Goal: Information Seeking & Learning: Learn about a topic

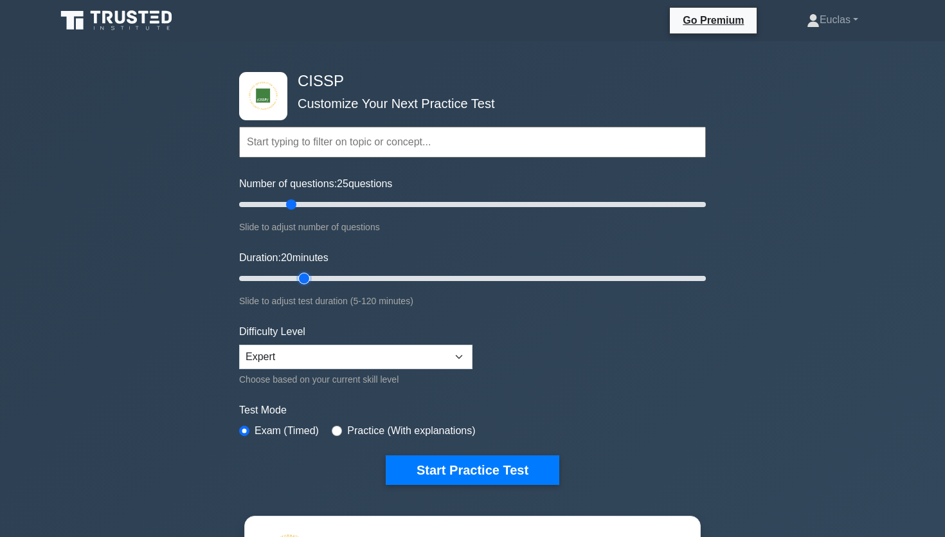
drag, startPoint x: 341, startPoint y: 276, endPoint x: 310, endPoint y: 274, distance: 30.9
type input "20"
click at [307, 274] on input "Duration: 20 minutes" at bounding box center [472, 278] width 467 height 15
drag, startPoint x: 294, startPoint y: 205, endPoint x: 301, endPoint y: 205, distance: 7.1
type input "30"
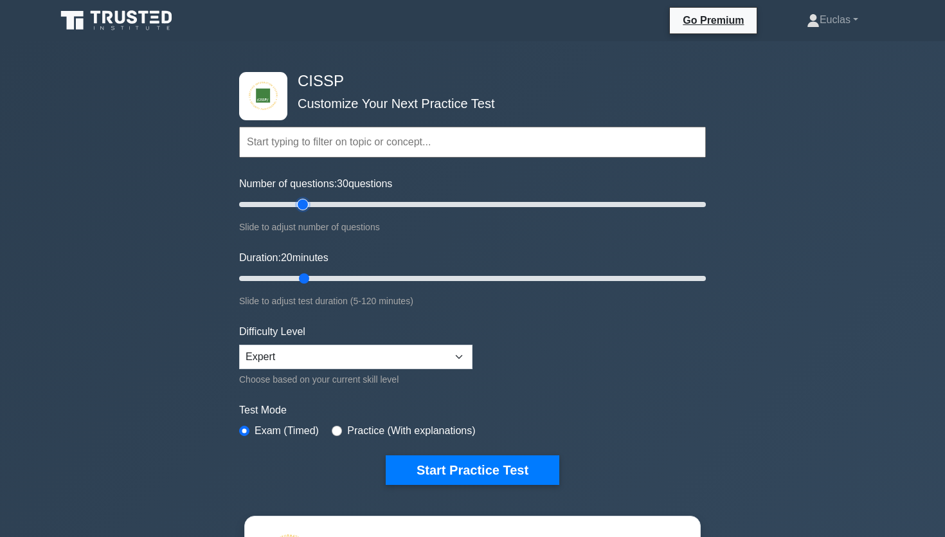
click at [301, 205] on input "Number of questions: 30 questions" at bounding box center [472, 204] width 467 height 15
drag, startPoint x: 301, startPoint y: 276, endPoint x: 317, endPoint y: 277, distance: 16.1
type input "25"
click at [317, 277] on input "Duration: 25 minutes" at bounding box center [472, 278] width 467 height 15
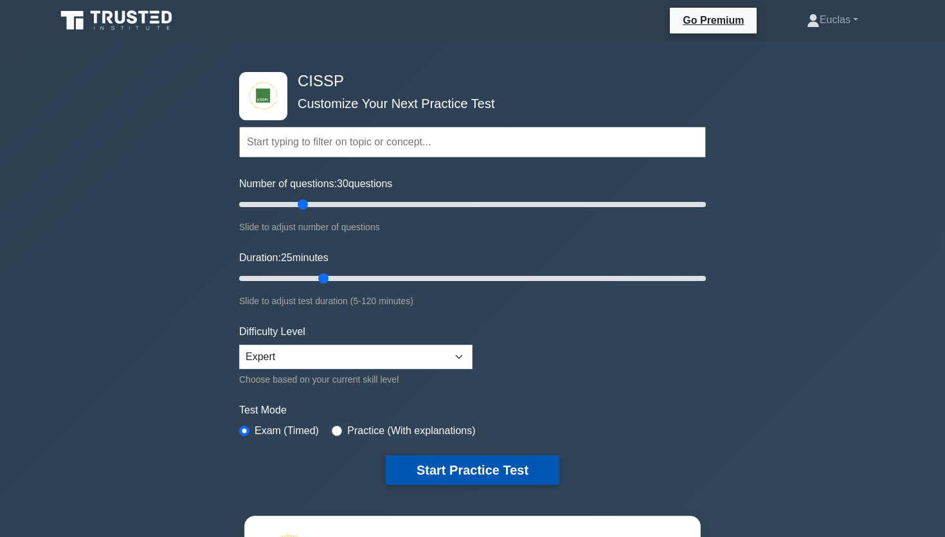
click at [478, 472] on button "Start Practice Test" at bounding box center [473, 470] width 174 height 30
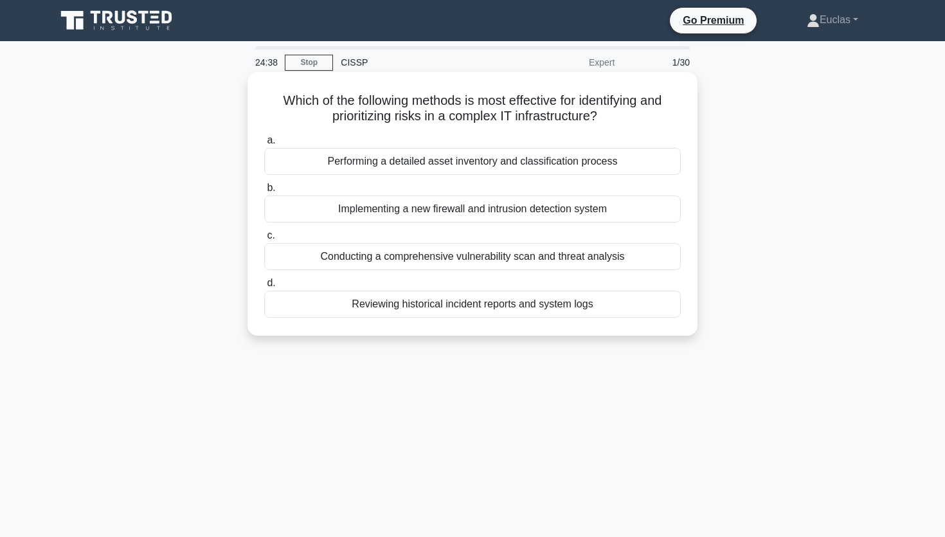
click at [461, 160] on div "Performing a detailed asset inventory and classification process" at bounding box center [472, 161] width 417 height 27
click at [264, 145] on input "a. Performing a detailed asset inventory and classification process" at bounding box center [264, 140] width 0 height 8
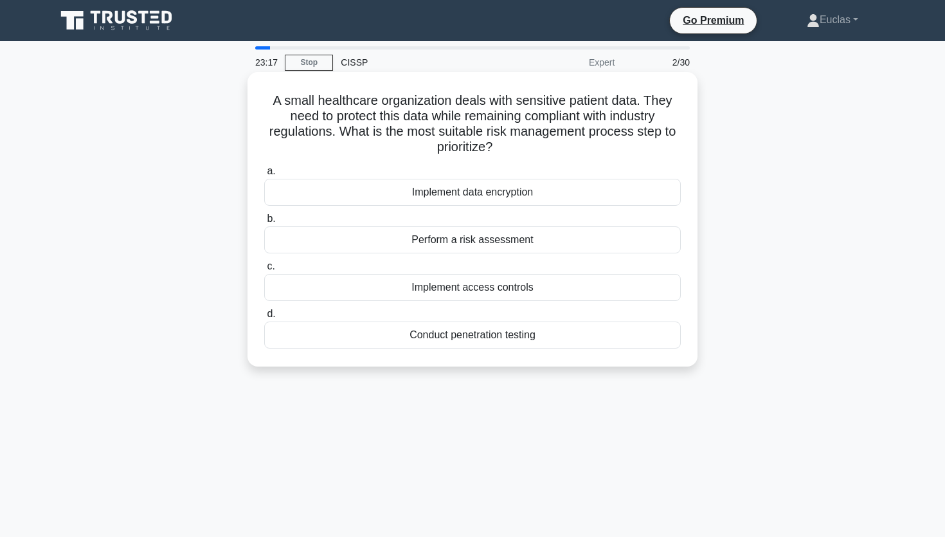
click at [494, 243] on div "Perform a risk assessment" at bounding box center [472, 239] width 417 height 27
click at [264, 223] on input "b. Perform a risk assessment" at bounding box center [264, 219] width 0 height 8
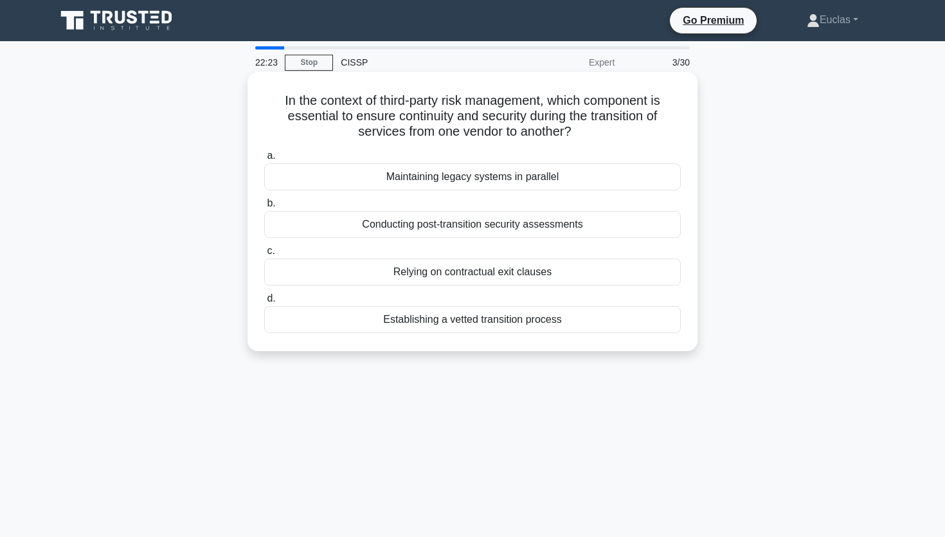
click at [436, 220] on div "Conducting post-transition security assessments" at bounding box center [472, 224] width 417 height 27
click at [264, 208] on input "b. Conducting post-transition security assessments" at bounding box center [264, 203] width 0 height 8
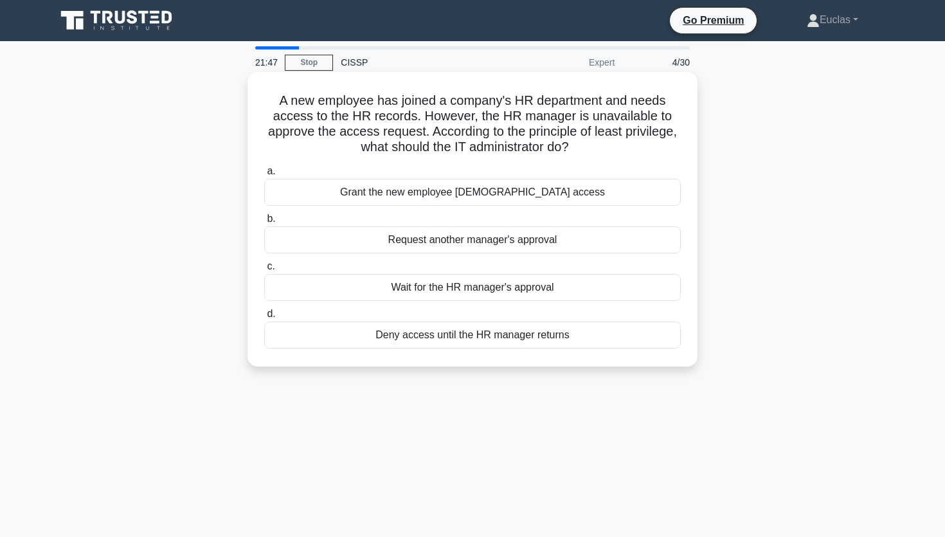
click at [498, 194] on div "Grant the new employee temporary access" at bounding box center [472, 192] width 417 height 27
click at [264, 175] on input "a. Grant the new employee temporary access" at bounding box center [264, 171] width 0 height 8
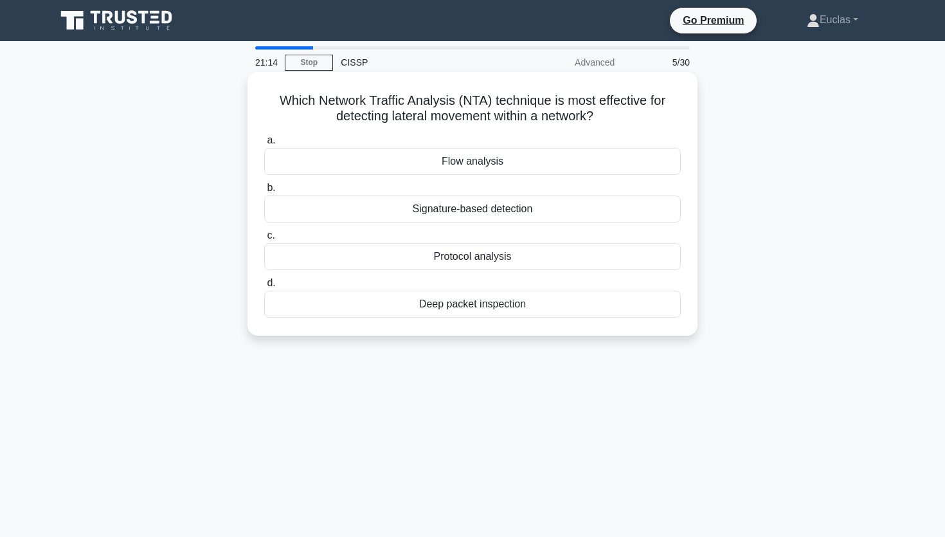
click at [488, 164] on div "Flow analysis" at bounding box center [472, 161] width 417 height 27
click at [264, 145] on input "a. Flow analysis" at bounding box center [264, 140] width 0 height 8
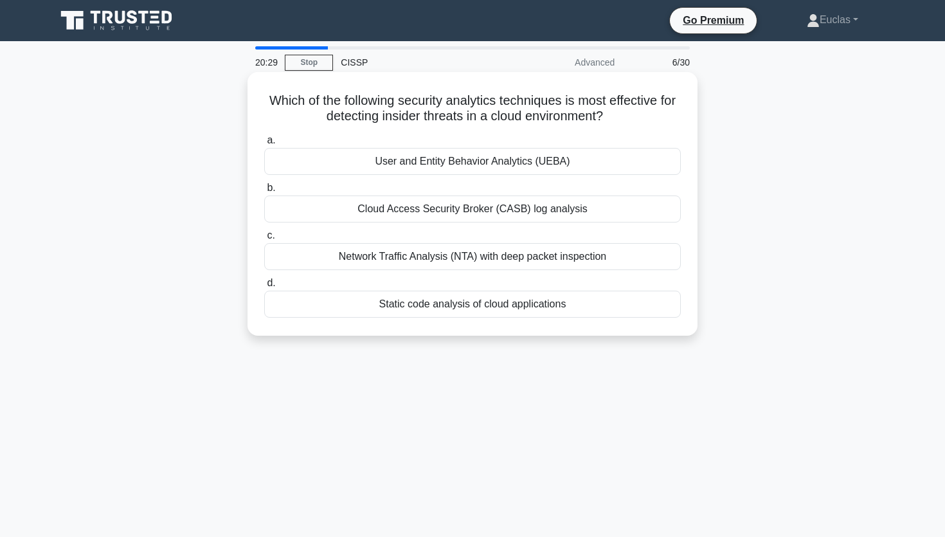
click at [439, 165] on div "User and Entity Behavior Analytics (UEBA)" at bounding box center [472, 161] width 417 height 27
click at [264, 145] on input "a. User and Entity Behavior Analytics (UEBA)" at bounding box center [264, 140] width 0 height 8
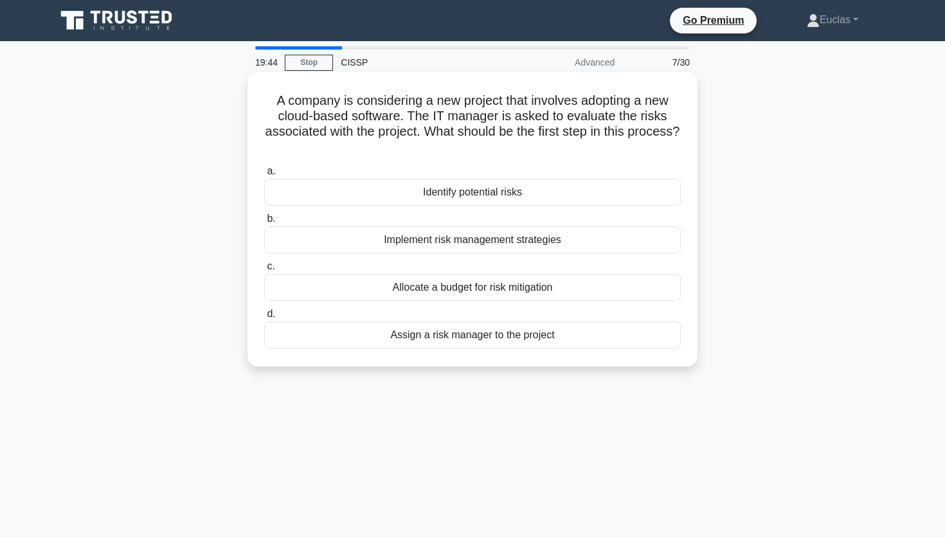
click at [616, 242] on div "Implement risk management strategies" at bounding box center [472, 239] width 417 height 27
click at [264, 223] on input "b. Implement risk management strategies" at bounding box center [264, 219] width 0 height 8
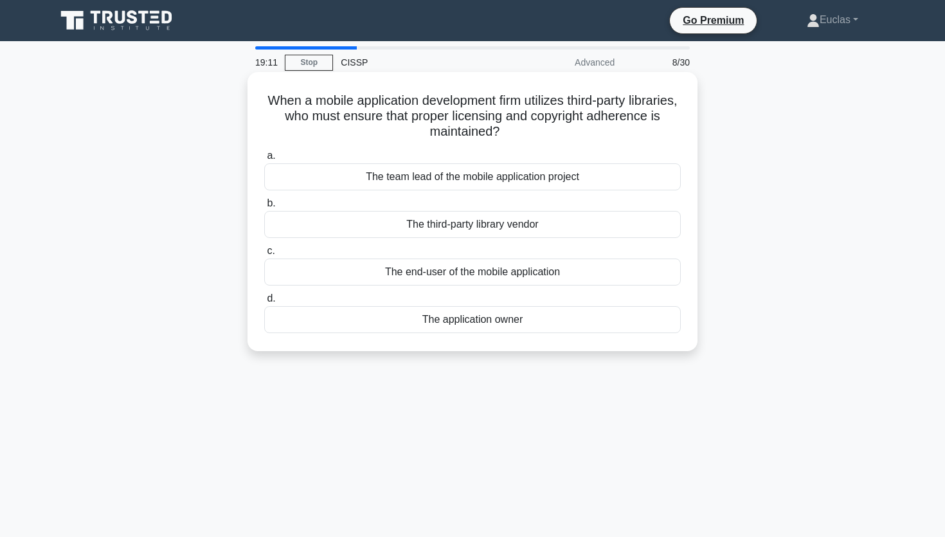
click at [574, 179] on div "The team lead of the mobile application project" at bounding box center [472, 176] width 417 height 27
click at [264, 160] on input "a. The team lead of the mobile application project" at bounding box center [264, 156] width 0 height 8
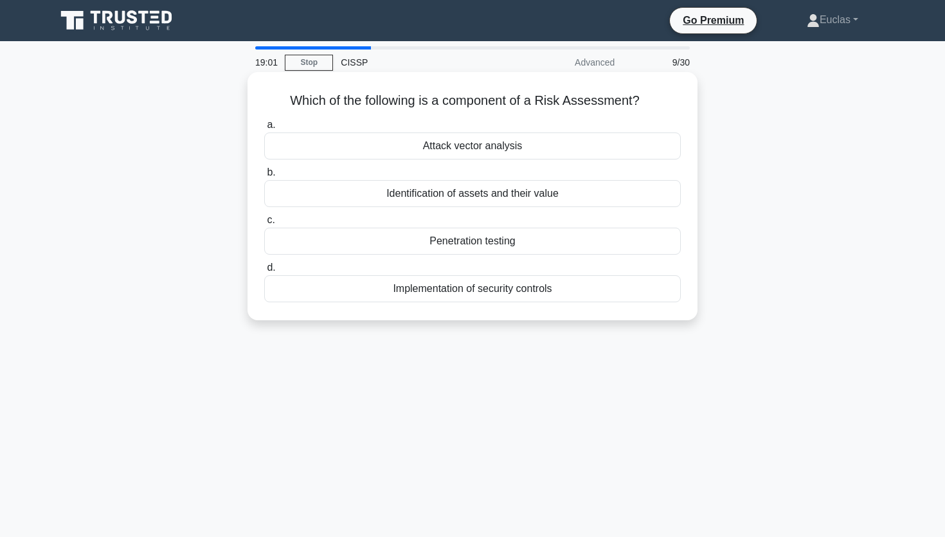
drag, startPoint x: 566, startPoint y: 195, endPoint x: 590, endPoint y: 190, distance: 25.0
click at [567, 194] on div "Identification of assets and their value" at bounding box center [472, 193] width 417 height 27
click at [433, 193] on div "Identification of assets and their value" at bounding box center [472, 193] width 417 height 27
click at [264, 177] on input "b. Identification of assets and their value" at bounding box center [264, 172] width 0 height 8
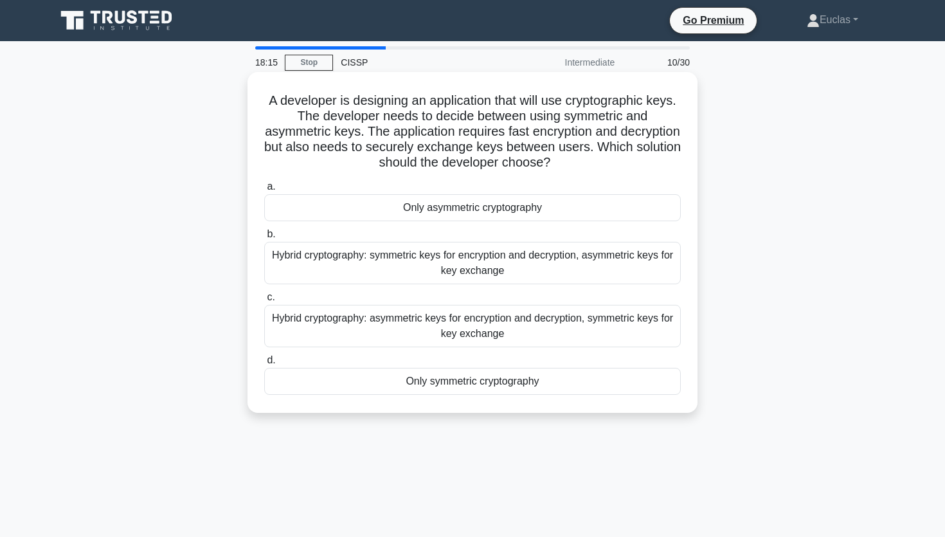
click at [336, 259] on div "Hybrid cryptography: symmetric keys for encryption and decryption, asymmetric k…" at bounding box center [472, 263] width 417 height 42
click at [264, 238] on input "b. Hybrid cryptography: symmetric keys for encryption and decryption, asymmetri…" at bounding box center [264, 234] width 0 height 8
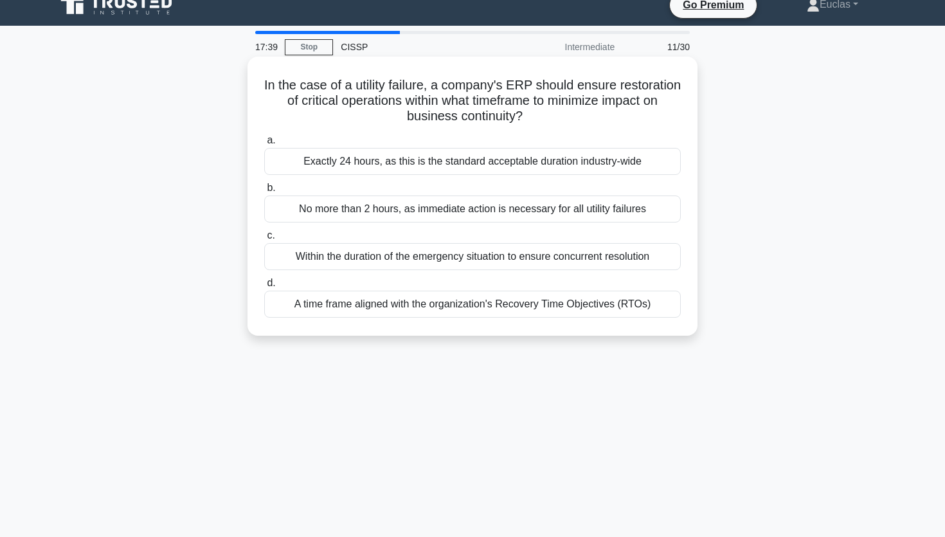
click at [502, 320] on div "a. Exactly 24 hours, as this is the standard acceptable duration industry-wide …" at bounding box center [472, 225] width 432 height 190
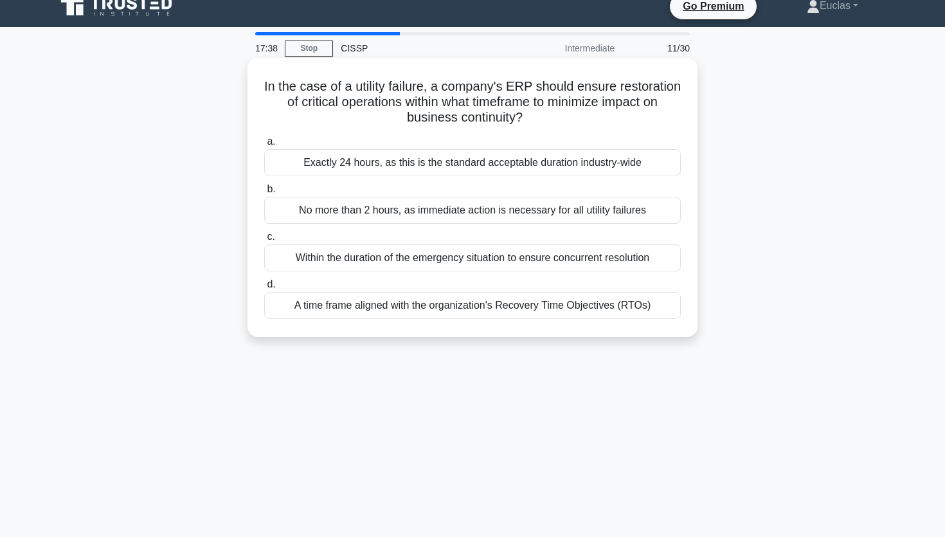
click at [505, 310] on div "A time frame aligned with the organization's Recovery Time Objectives (RTOs)" at bounding box center [472, 305] width 417 height 27
click at [264, 289] on input "d. A time frame aligned with the organization's Recovery Time Objectives (RTOs)" at bounding box center [264, 284] width 0 height 8
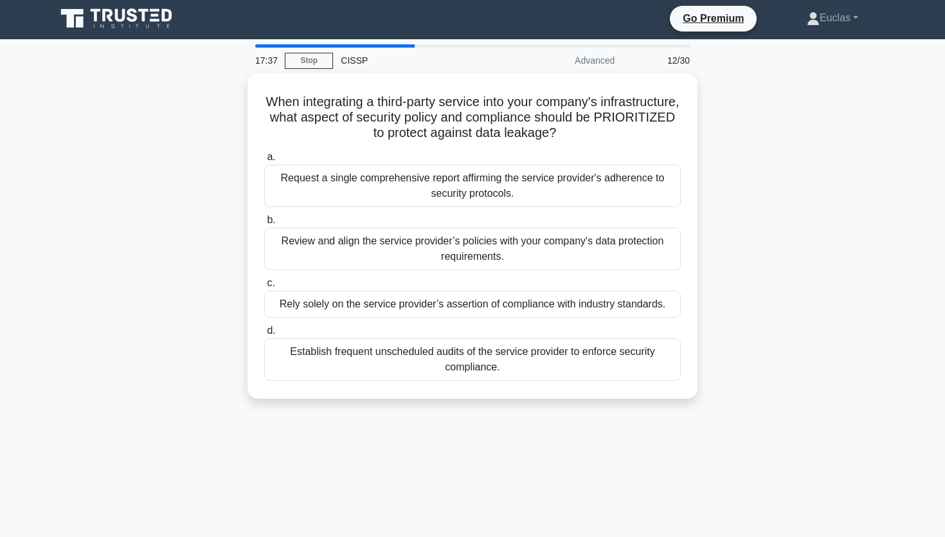
scroll to position [0, 0]
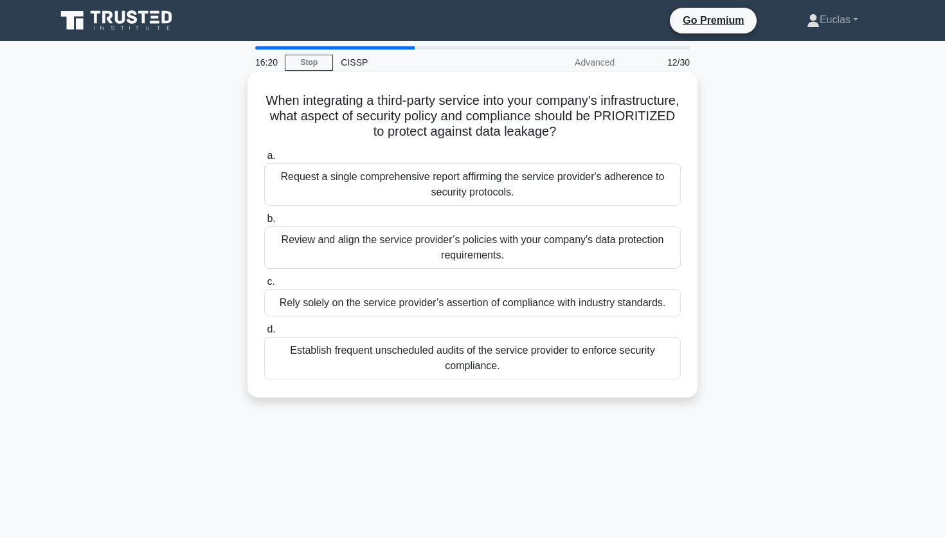
click at [393, 247] on div "Review and align the service provider’s policies with your company's data prote…" at bounding box center [472, 247] width 417 height 42
click at [264, 223] on input "b. Review and align the service provider’s policies with your company's data pr…" at bounding box center [264, 219] width 0 height 8
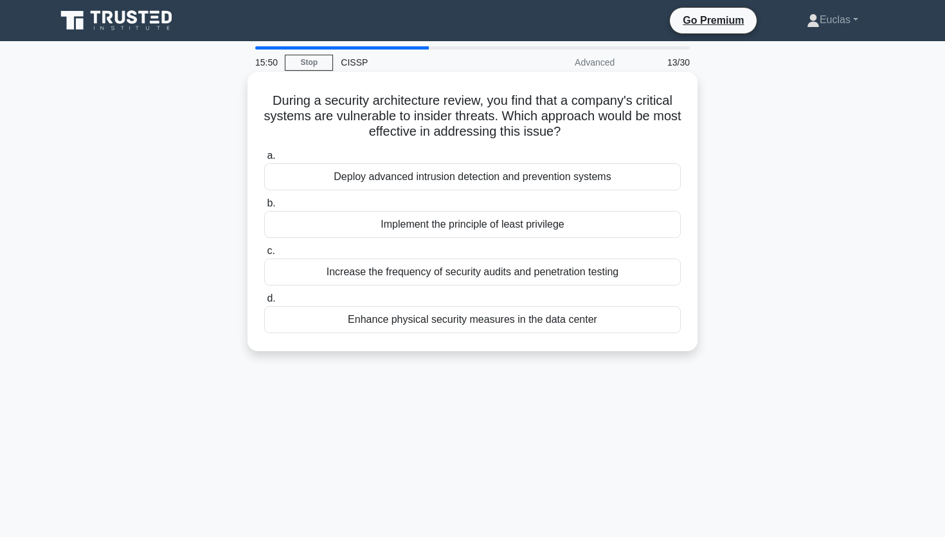
scroll to position [11, 0]
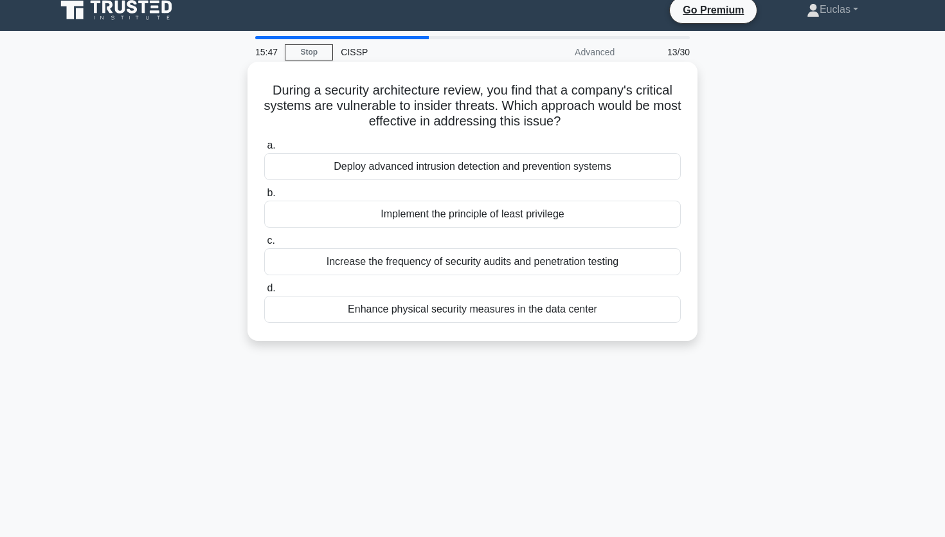
click at [421, 211] on div "Implement the principle of least privilege" at bounding box center [472, 214] width 417 height 27
click at [264, 197] on input "b. Implement the principle of least privilege" at bounding box center [264, 193] width 0 height 8
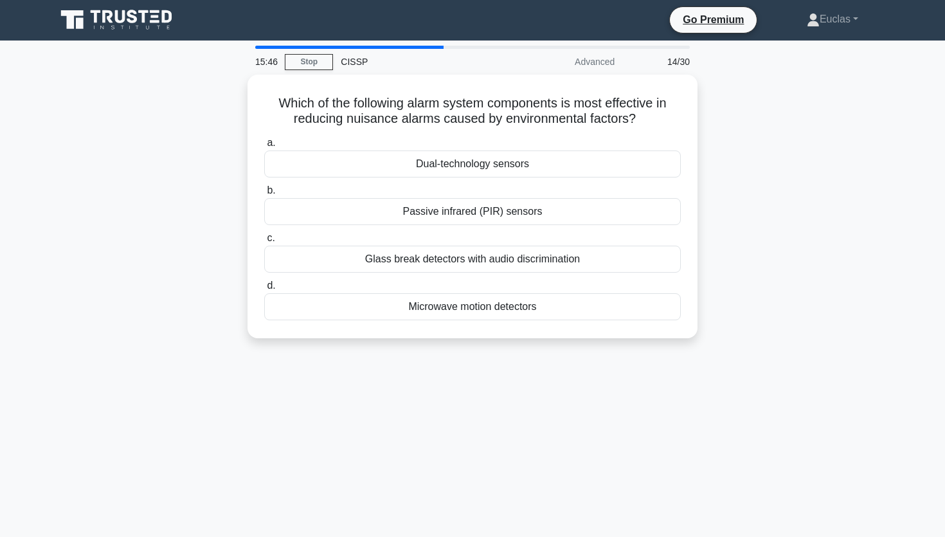
scroll to position [0, 0]
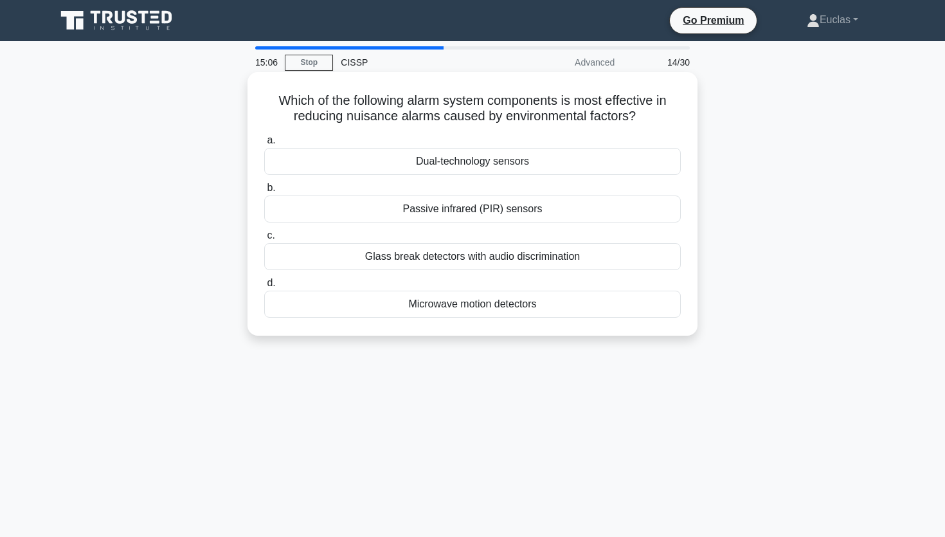
click at [463, 303] on div "Microwave motion detectors" at bounding box center [472, 304] width 417 height 27
click at [264, 287] on input "d. Microwave motion detectors" at bounding box center [264, 283] width 0 height 8
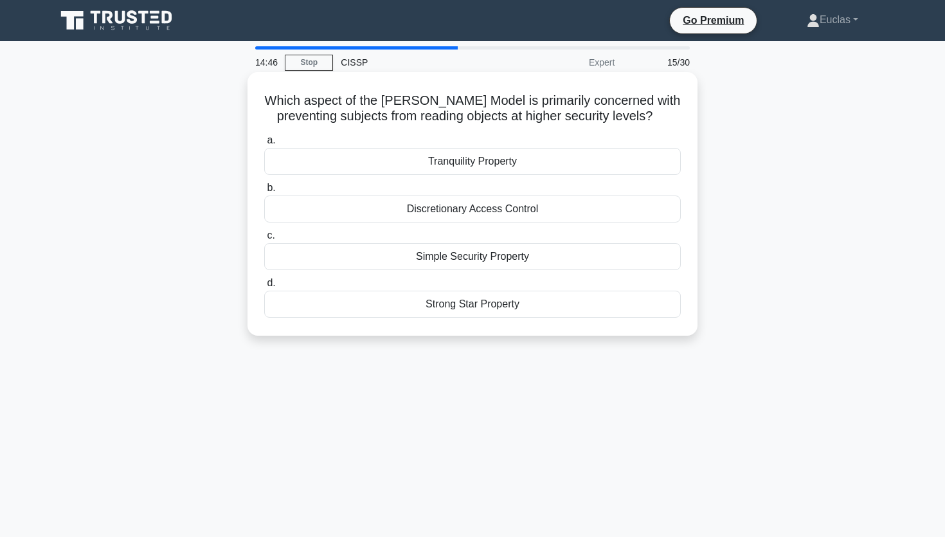
click at [496, 257] on div "Simple Security Property" at bounding box center [472, 256] width 417 height 27
click at [264, 240] on input "c. Simple Security Property" at bounding box center [264, 235] width 0 height 8
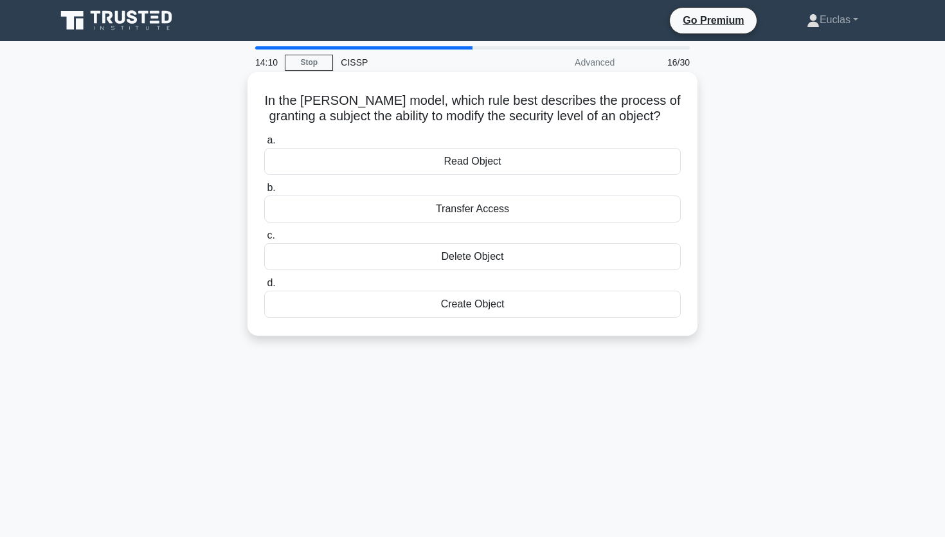
click at [483, 307] on div "Create Object" at bounding box center [472, 304] width 417 height 27
click at [264, 287] on input "d. Create Object" at bounding box center [264, 283] width 0 height 8
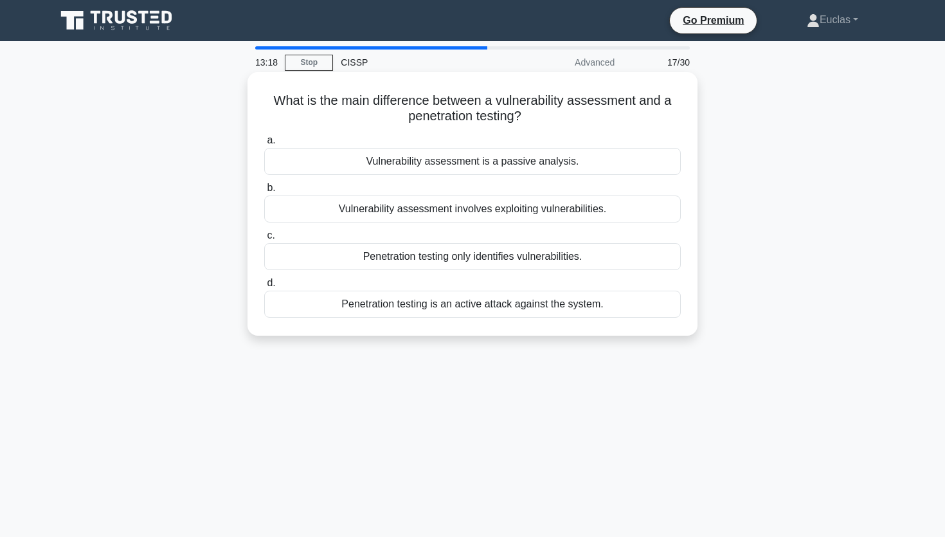
click at [440, 305] on div "Penetration testing is an active attack against the system." at bounding box center [472, 304] width 417 height 27
click at [264, 287] on input "d. Penetration testing is an active attack against the system." at bounding box center [264, 283] width 0 height 8
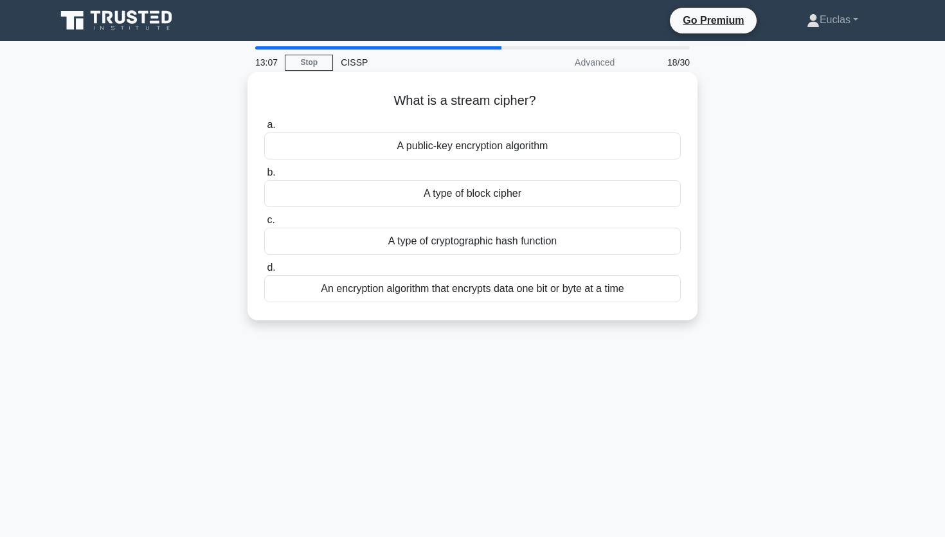
click at [538, 292] on div "An encryption algorithm that encrypts data one bit or byte at a time" at bounding box center [472, 288] width 417 height 27
click at [264, 272] on input "d. An encryption algorithm that encrypts data one bit or byte at a time" at bounding box center [264, 268] width 0 height 8
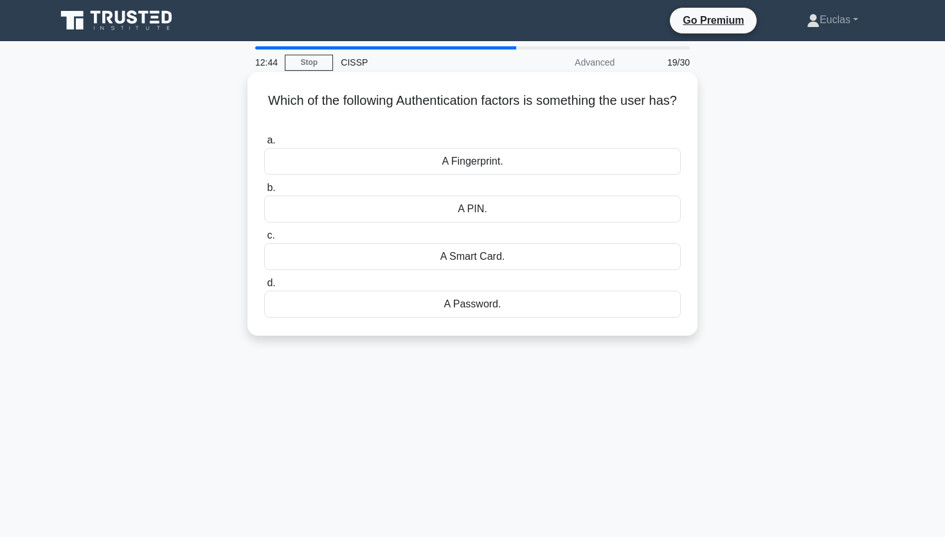
click at [508, 261] on div "A Smart Card." at bounding box center [472, 256] width 417 height 27
click at [264, 240] on input "c. A Smart Card." at bounding box center [264, 235] width 0 height 8
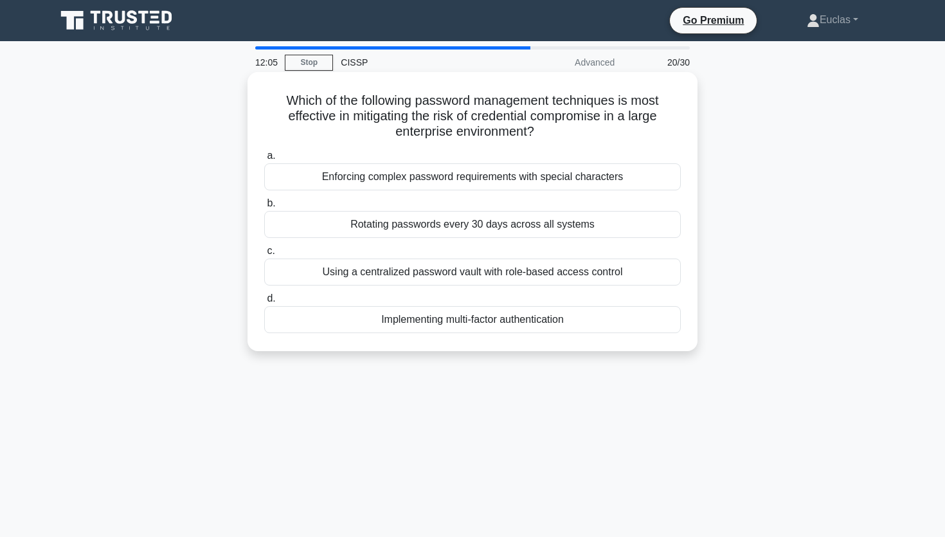
click at [375, 273] on div "Using a centralized password vault with role-based access control" at bounding box center [472, 271] width 417 height 27
click at [264, 255] on input "c. Using a centralized password vault with role-based access control" at bounding box center [264, 251] width 0 height 8
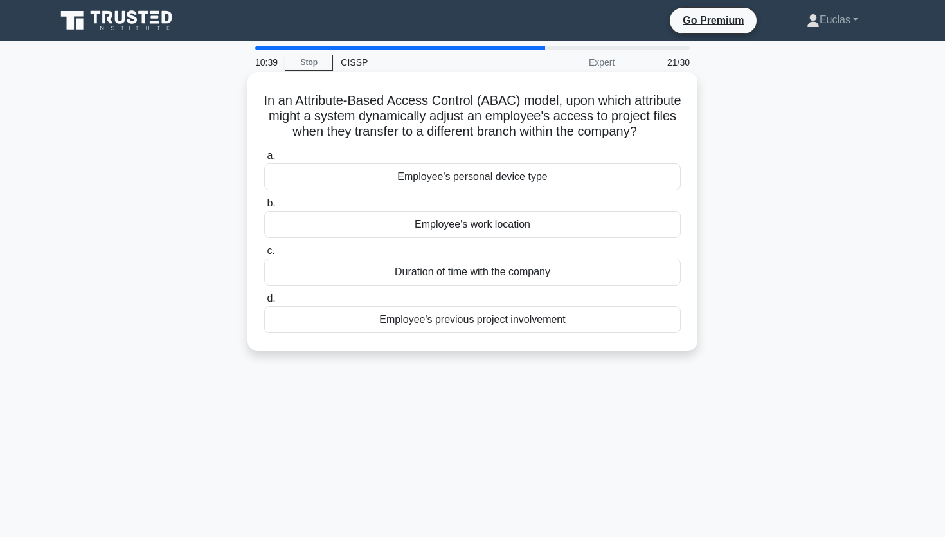
drag, startPoint x: 553, startPoint y: 318, endPoint x: 615, endPoint y: 315, distance: 61.8
click at [554, 318] on div "Employee's previous project involvement" at bounding box center [472, 319] width 417 height 27
click at [442, 325] on div "Employee's previous project involvement" at bounding box center [472, 319] width 417 height 27
click at [264, 303] on input "d. Employee's previous project involvement" at bounding box center [264, 298] width 0 height 8
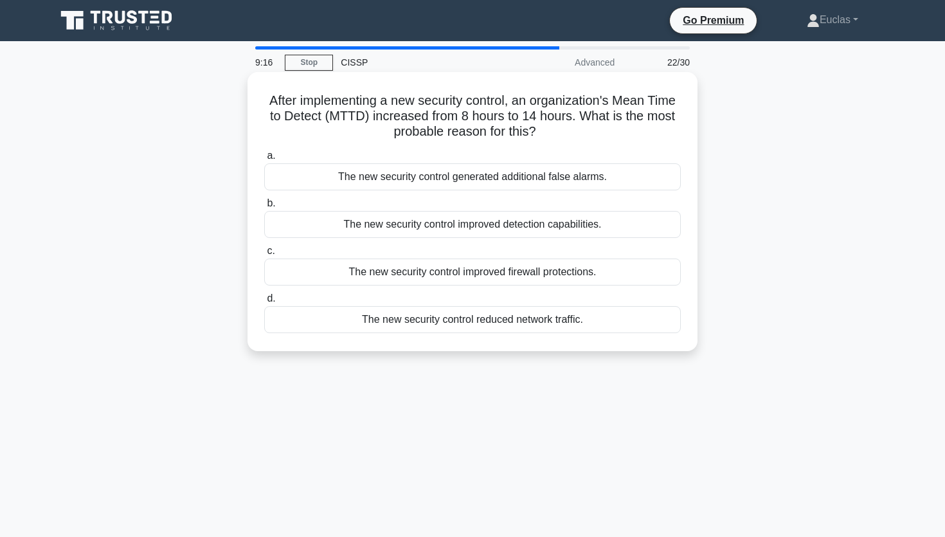
click at [493, 180] on div "The new security control generated additional false alarms." at bounding box center [472, 176] width 417 height 27
click at [264, 160] on input "a. The new security control generated additional false alarms." at bounding box center [264, 156] width 0 height 8
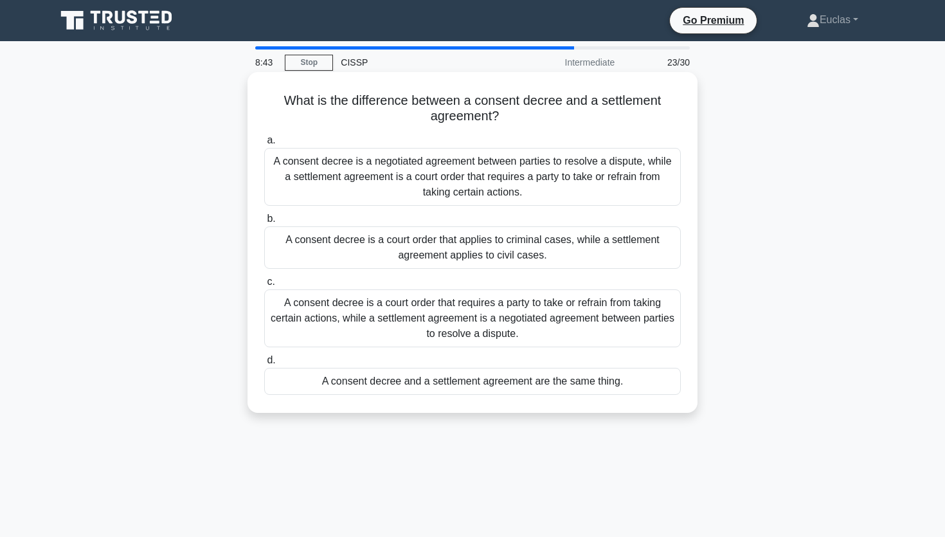
click at [499, 325] on div "A consent decree is a court order that requires a party to take or refrain from…" at bounding box center [472, 318] width 417 height 58
click at [264, 286] on input "c. A consent decree is a court order that requires a party to take or refrain f…" at bounding box center [264, 282] width 0 height 8
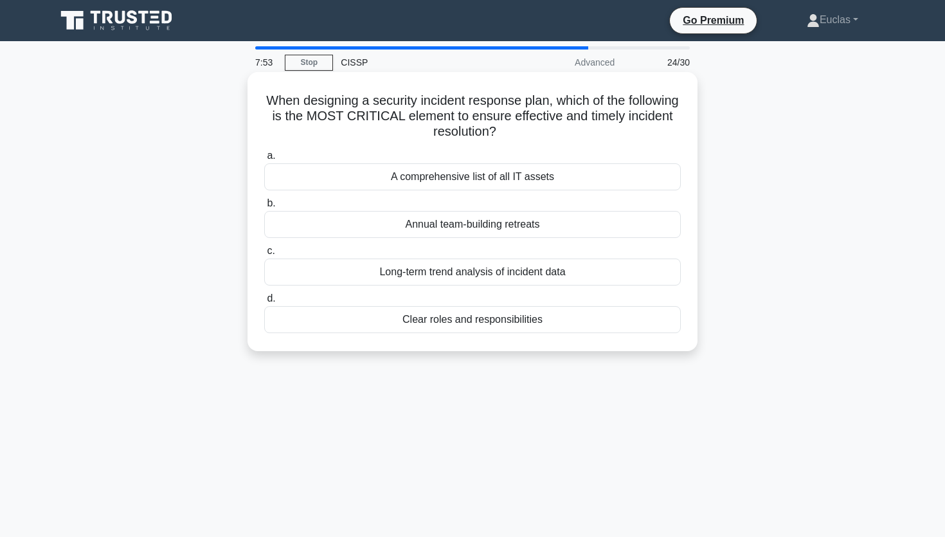
click at [466, 323] on div "Clear roles and responsibilities" at bounding box center [472, 319] width 417 height 27
click at [264, 303] on input "d. Clear roles and responsibilities" at bounding box center [264, 298] width 0 height 8
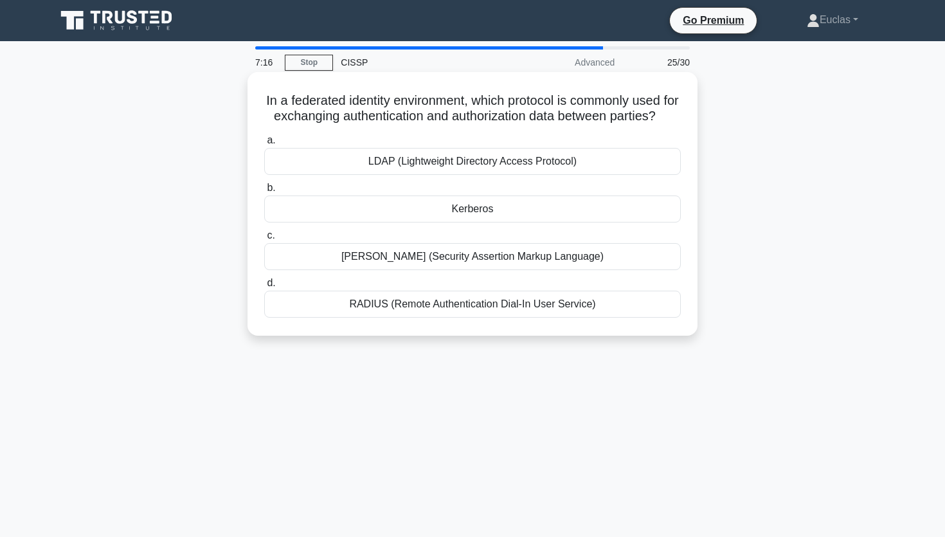
click at [522, 162] on div "LDAP (Lightweight Directory Access Protocol)" at bounding box center [472, 161] width 417 height 27
click at [264, 145] on input "a. LDAP (Lightweight Directory Access Protocol)" at bounding box center [264, 140] width 0 height 8
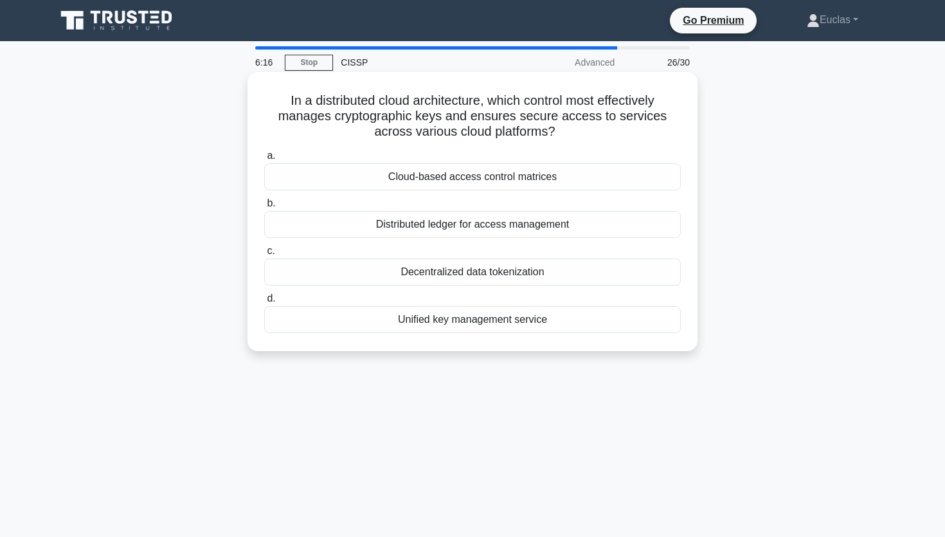
click at [518, 324] on div "Unified key management service" at bounding box center [472, 319] width 417 height 27
click at [264, 303] on input "d. Unified key management service" at bounding box center [264, 298] width 0 height 8
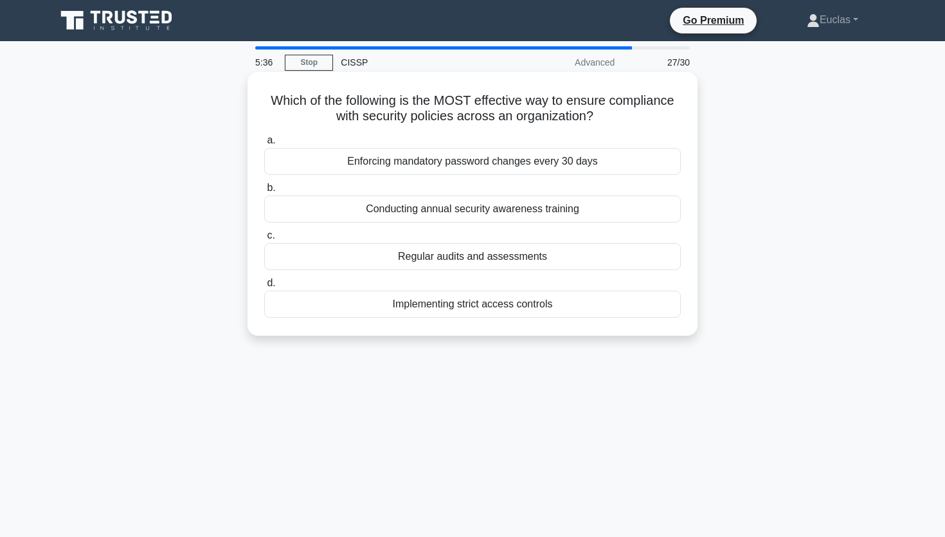
click at [512, 260] on div "Regular audits and assessments" at bounding box center [472, 256] width 417 height 27
click at [264, 240] on input "c. Regular audits and assessments" at bounding box center [264, 235] width 0 height 8
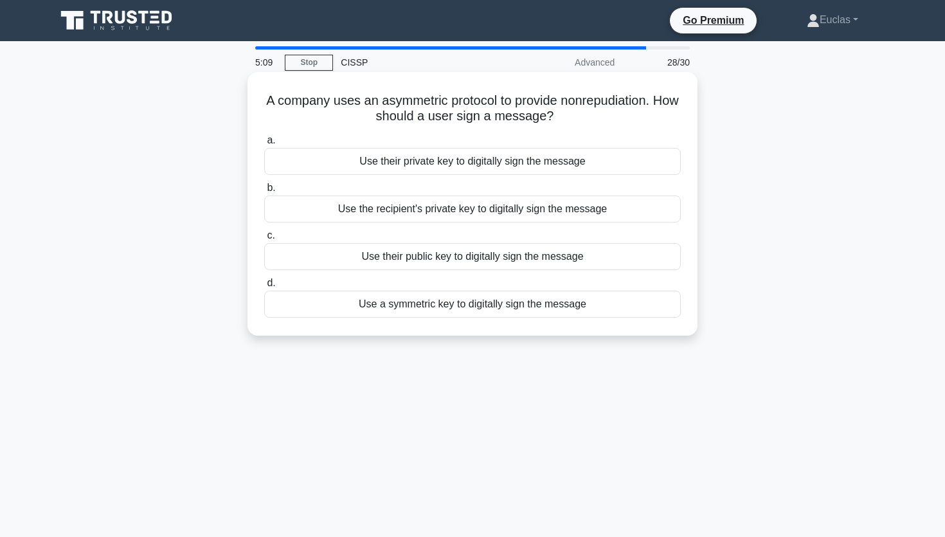
click at [449, 162] on div "Use their private key to digitally sign the message" at bounding box center [472, 161] width 417 height 27
click at [264, 145] on input "a. Use their private key to digitally sign the message" at bounding box center [264, 140] width 0 height 8
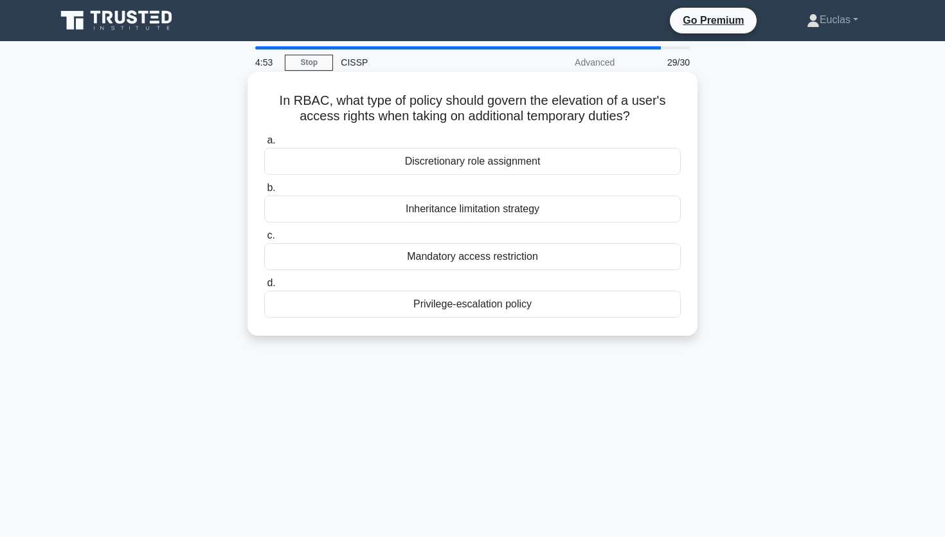
click at [513, 307] on div "Privilege-escalation policy" at bounding box center [472, 304] width 417 height 27
click at [264, 287] on input "d. Privilege-escalation policy" at bounding box center [264, 283] width 0 height 8
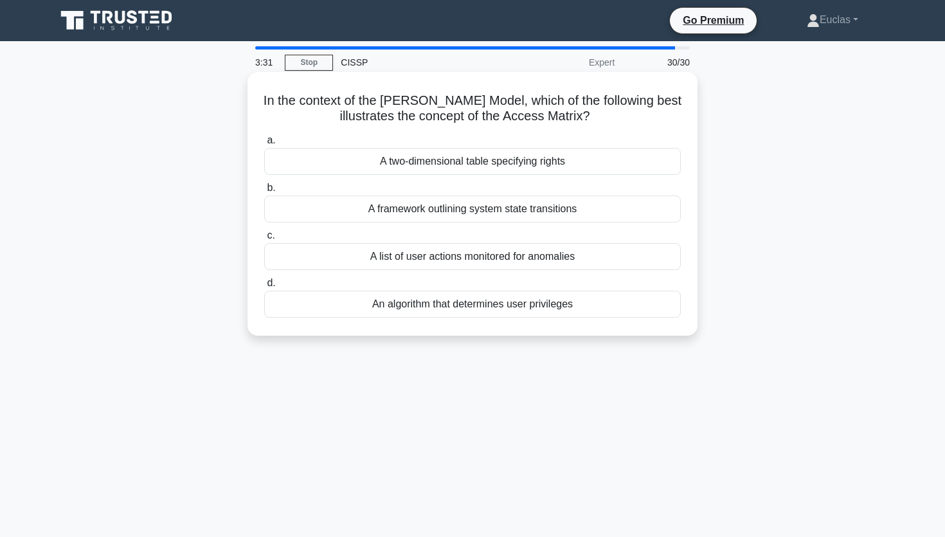
click at [487, 301] on div "An algorithm that determines user privileges" at bounding box center [472, 304] width 417 height 27
click at [264, 287] on input "d. An algorithm that determines user privileges" at bounding box center [264, 283] width 0 height 8
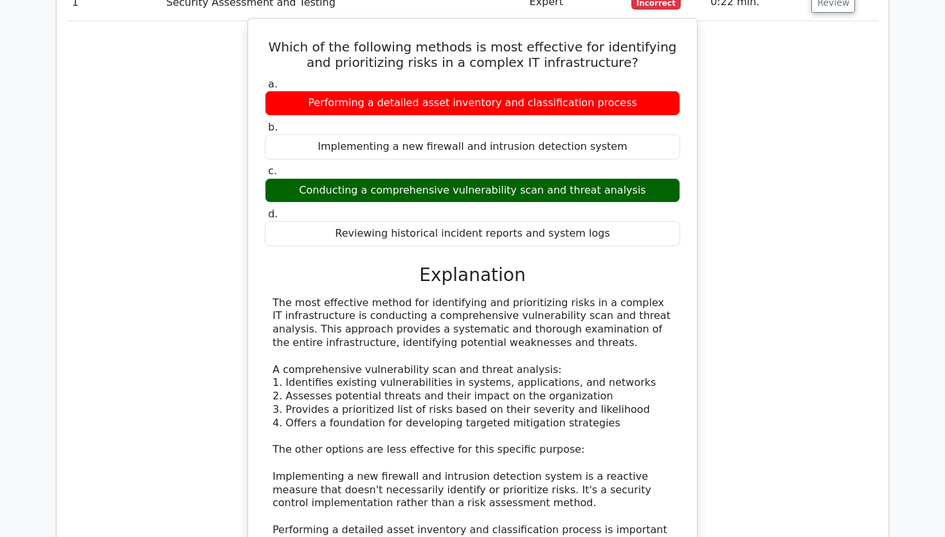
scroll to position [1415, 0]
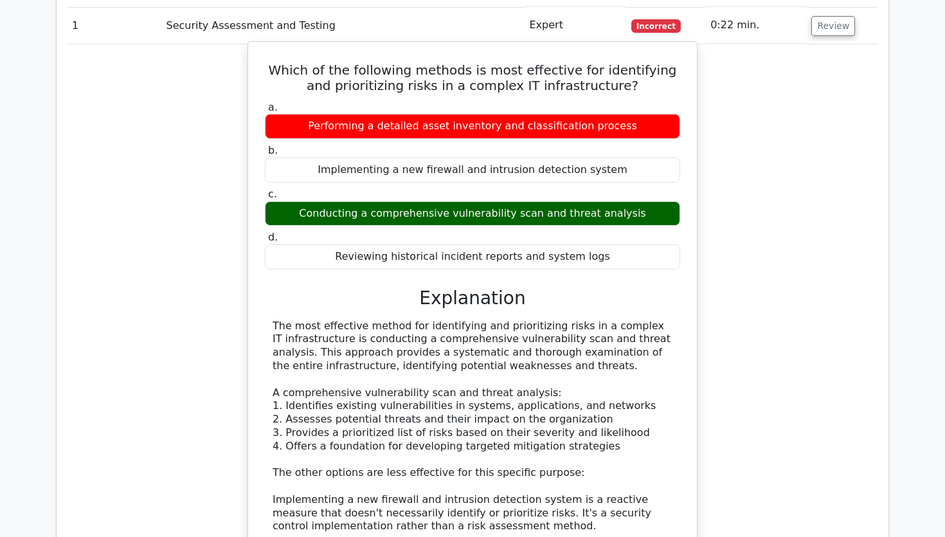
drag, startPoint x: 278, startPoint y: 39, endPoint x: 604, endPoint y: 61, distance: 327.3
click at [610, 62] on h5 "Which of the following methods is most effective for identifying and prioritizi…" at bounding box center [473, 77] width 418 height 31
copy h5 "Which of the following methods is most effective for identifying and prioritizi…"
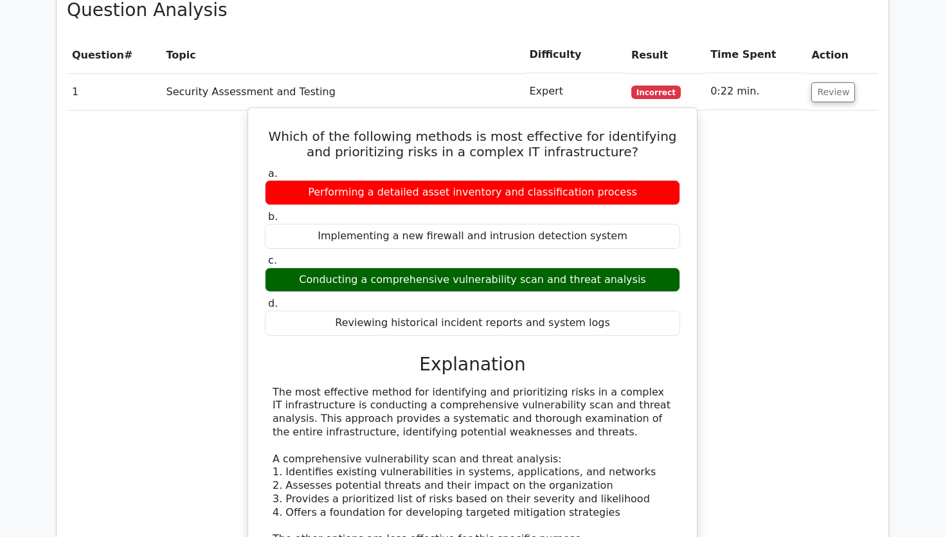
scroll to position [0, 2]
drag, startPoint x: 264, startPoint y: 143, endPoint x: 617, endPoint y: 294, distance: 384.7
click at [616, 294] on div "a. Performing a detailed asset inventory and classification process b. Implemen…" at bounding box center [470, 252] width 431 height 174
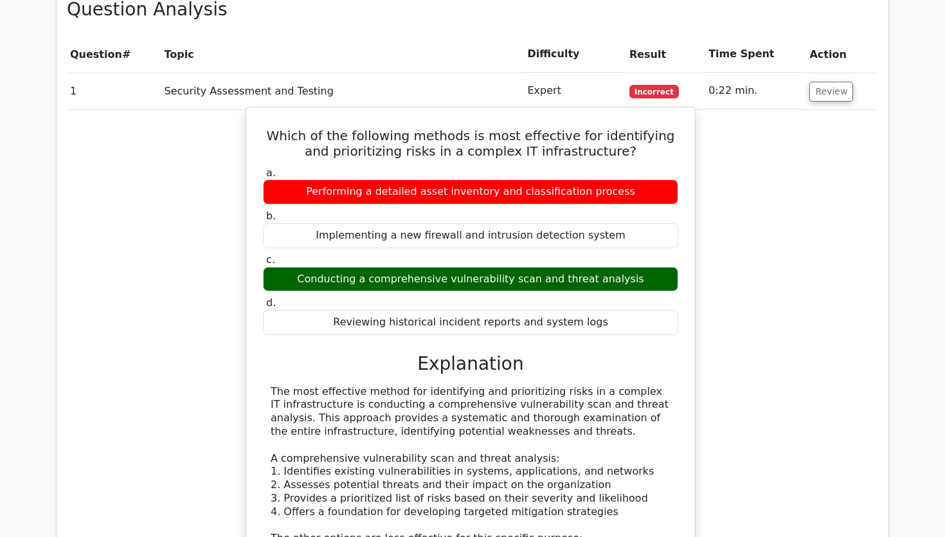
copy div "a. Performing a detailed asset inventory and classification process b. Implemen…"
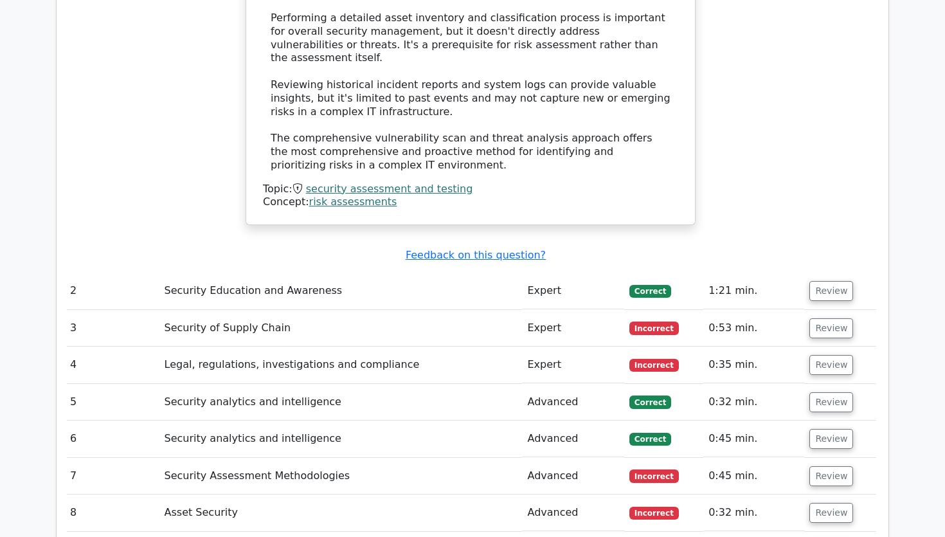
scroll to position [1952, 0]
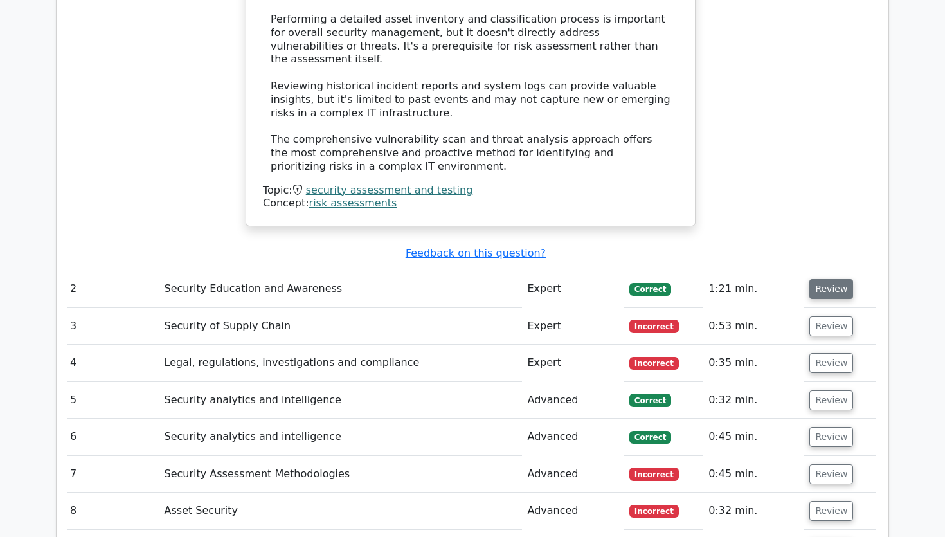
click at [816, 279] on button "Review" at bounding box center [831, 289] width 44 height 20
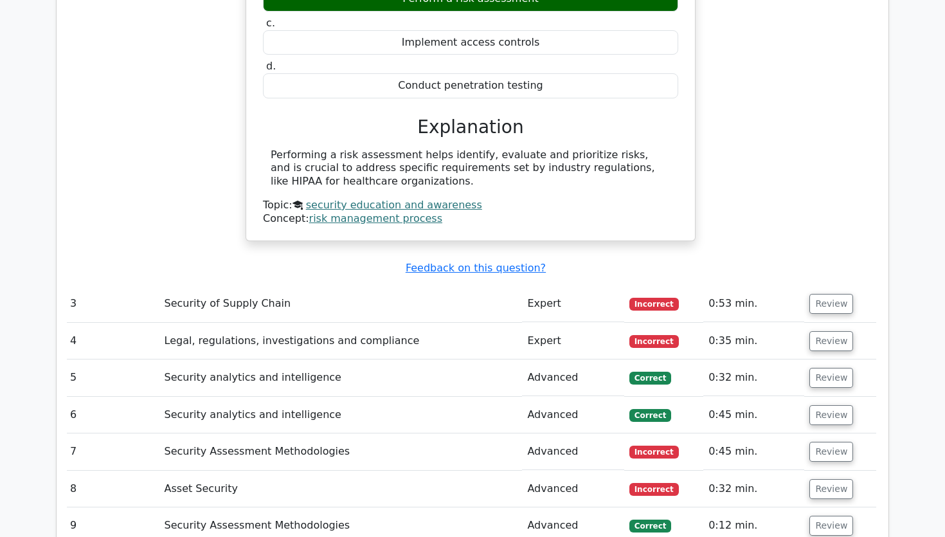
scroll to position [2423, 0]
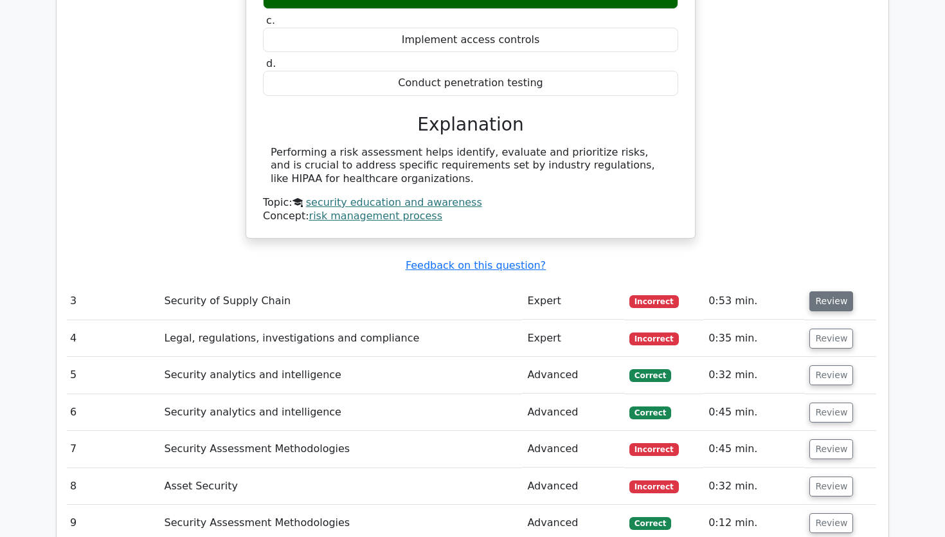
click at [826, 291] on button "Review" at bounding box center [831, 301] width 44 height 20
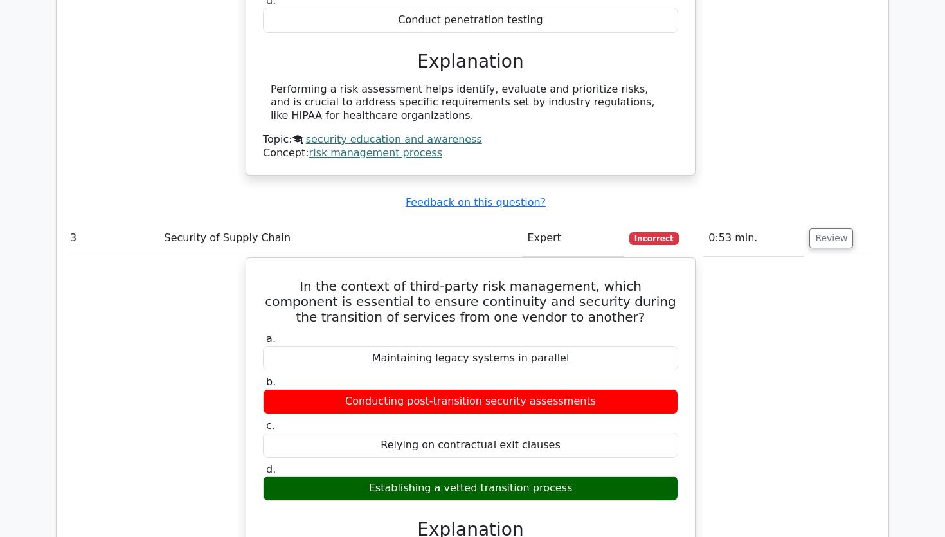
scroll to position [2496, 0]
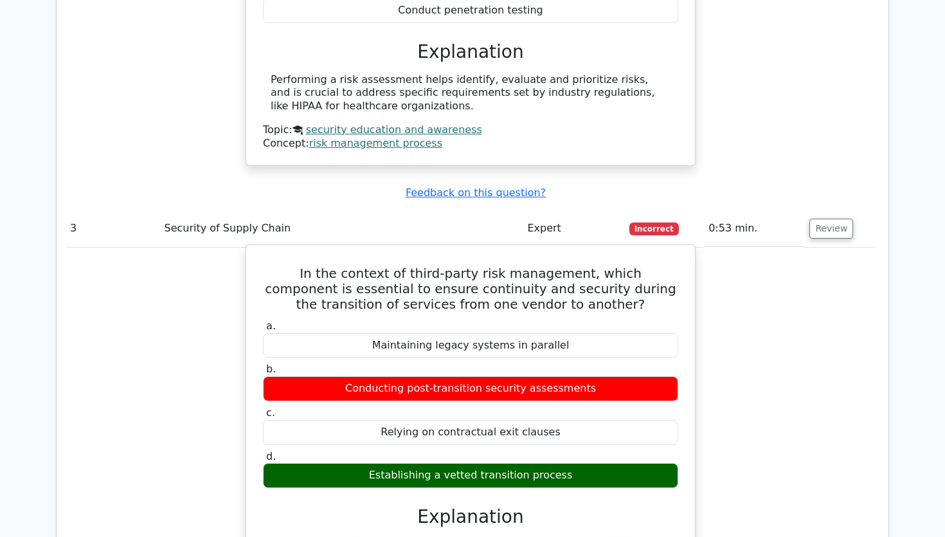
drag, startPoint x: 274, startPoint y: 226, endPoint x: 600, endPoint y: 261, distance: 327.1
click at [600, 265] on h5 "In the context of third-party risk management, which component is essential to …" at bounding box center [471, 288] width 418 height 46
copy h5 "In the context of third-party risk management, which component is essential to …"
drag, startPoint x: 263, startPoint y: 280, endPoint x: 584, endPoint y: 428, distance: 354.1
click at [585, 427] on div "a. Maintaining legacy systems in parallel b. Conducting post-transition securit…" at bounding box center [470, 404] width 431 height 174
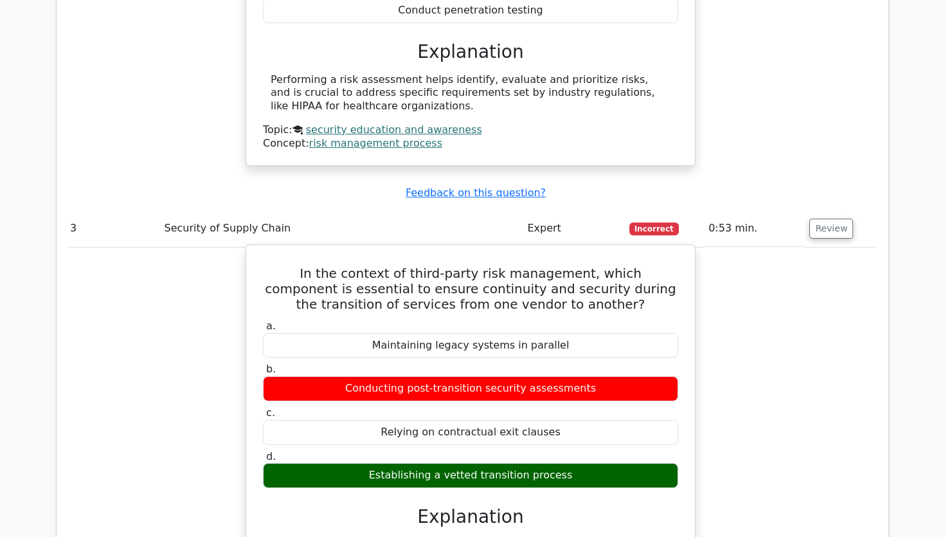
scroll to position [2496, 0]
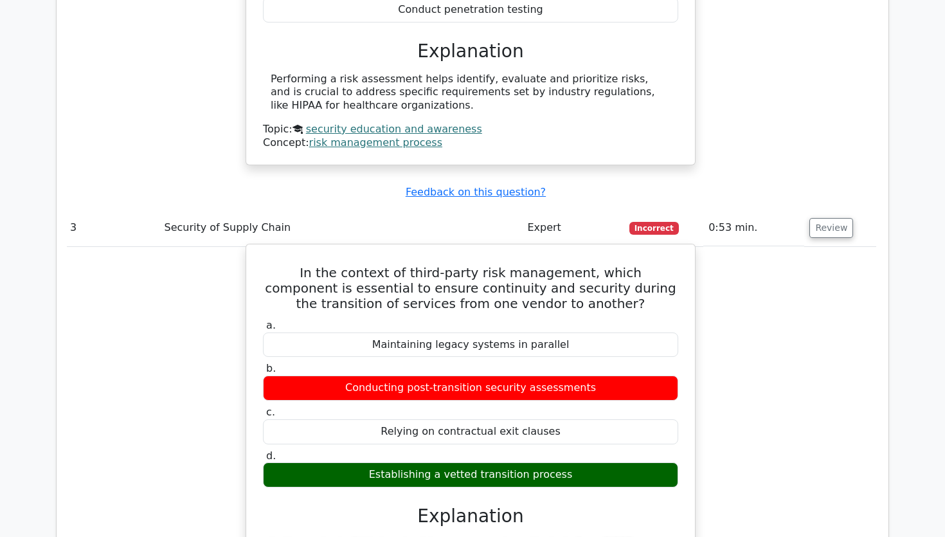
copy div "a. Maintaining legacy systems in parallel b. Conducting post-transition securit…"
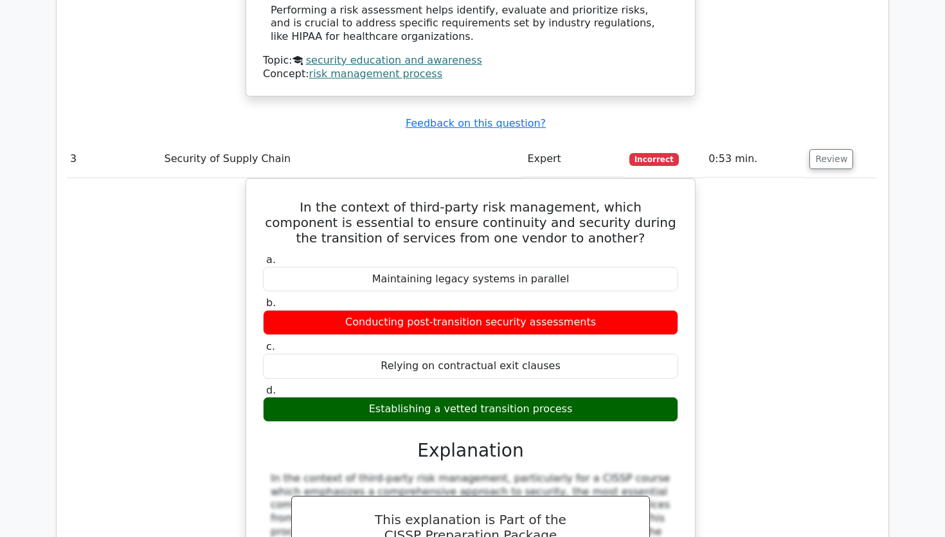
scroll to position [2571, 0]
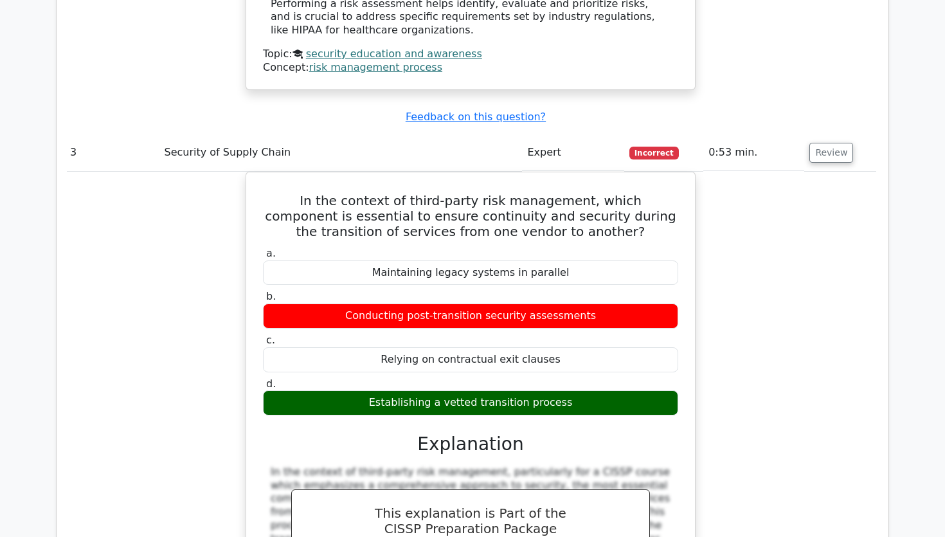
click at [782, 291] on div "In the context of third-party risk management, which component is essential to …" at bounding box center [470, 473] width 811 height 603
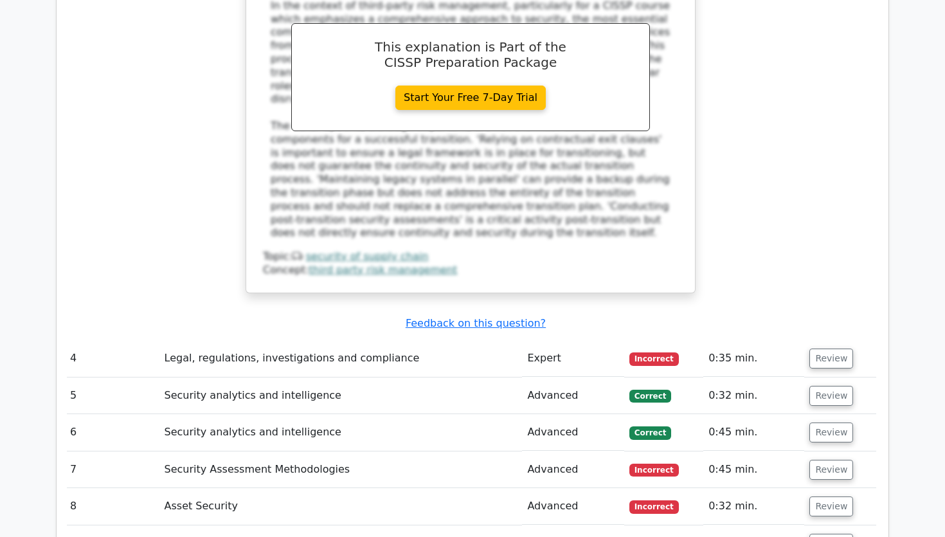
scroll to position [3055, 0]
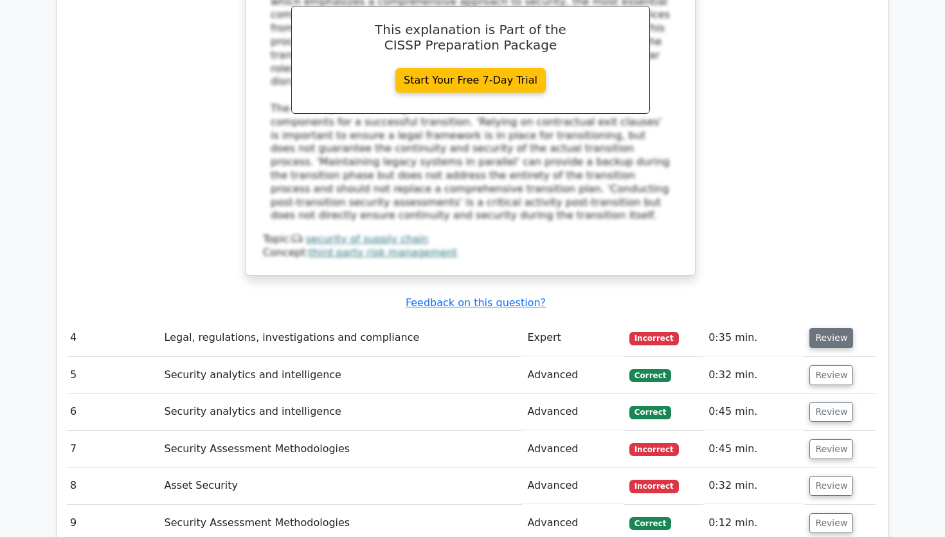
click at [819, 328] on button "Review" at bounding box center [831, 338] width 44 height 20
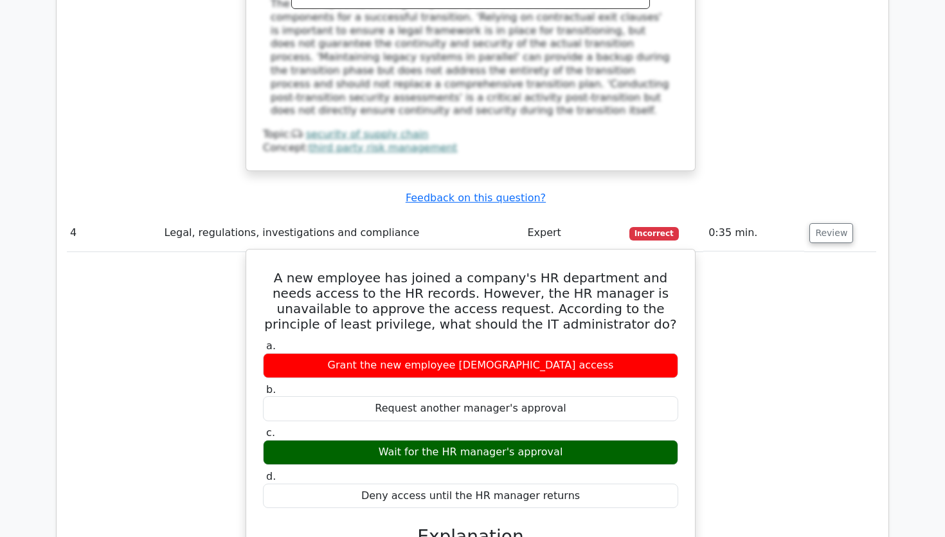
scroll to position [3159, 0]
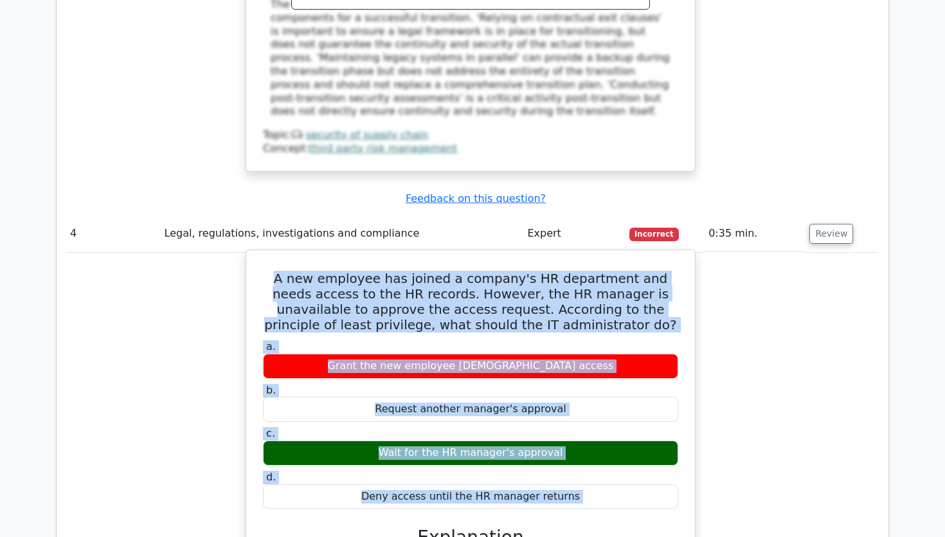
drag, startPoint x: 278, startPoint y: 218, endPoint x: 561, endPoint y: 456, distance: 370.5
click at [561, 456] on div "A new employee has joined a company's HR department and needs access to the HR …" at bounding box center [470, 502] width 438 height 494
copy div "A new employee has joined a company's HR department and needs access to the HR …"
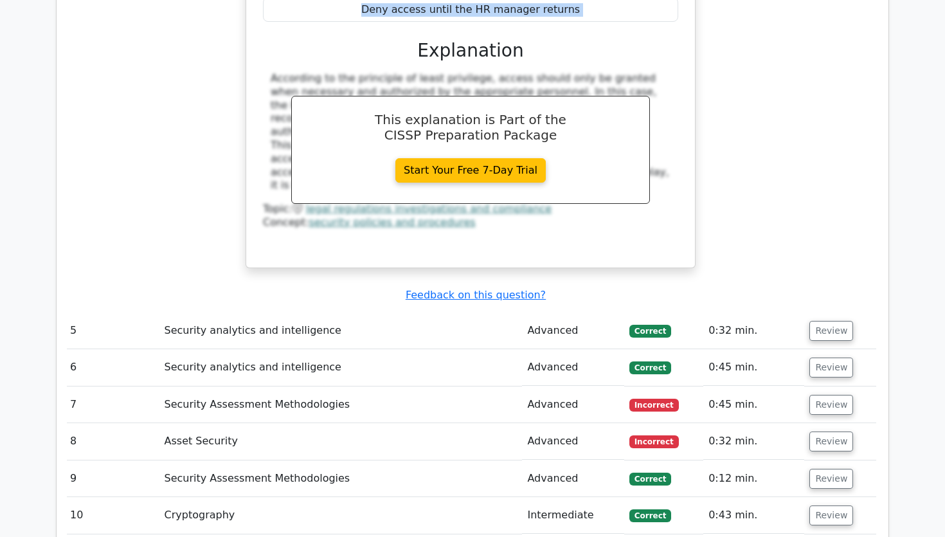
scroll to position [3662, 0]
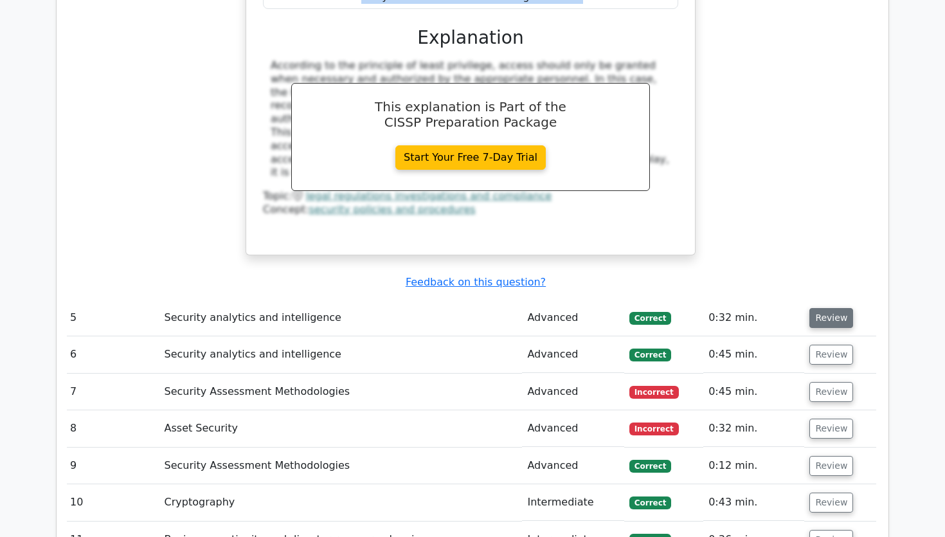
click at [822, 308] on button "Review" at bounding box center [831, 318] width 44 height 20
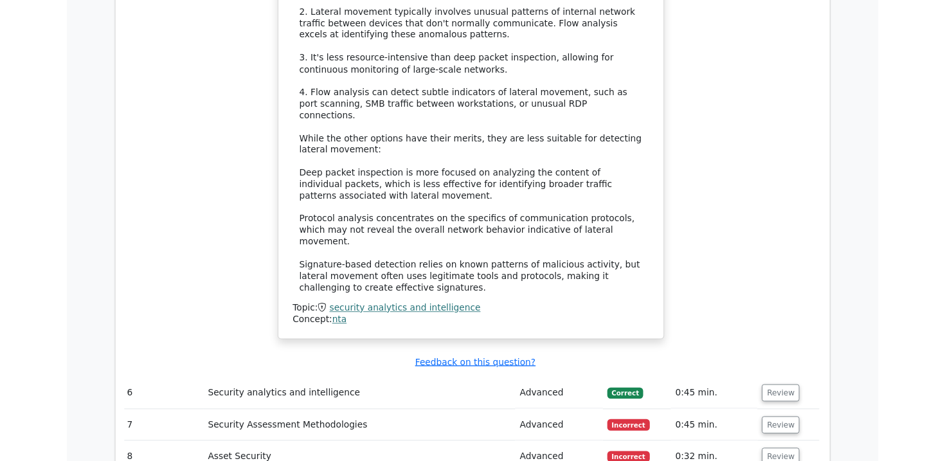
scroll to position [4378, 0]
